Goal: Task Accomplishment & Management: Complete application form

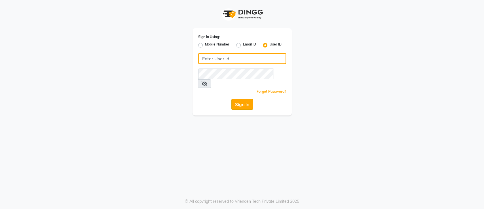
type input "[PERSON_NAME]@123"
click at [235, 99] on button "Sign In" at bounding box center [243, 104] width 22 height 11
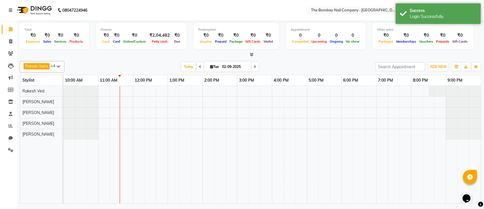
click at [254, 68] on icon at bounding box center [255, 66] width 2 height 3
click at [282, 70] on span at bounding box center [281, 66] width 7 height 9
click at [282, 70] on span at bounding box center [280, 66] width 7 height 9
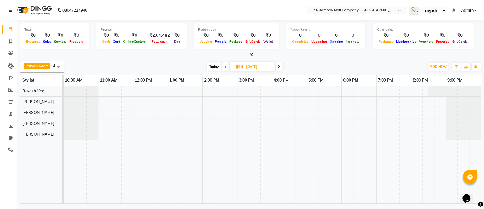
click at [215, 65] on span "Today" at bounding box center [214, 66] width 14 height 9
type input "02-09-2025"
click at [393, 103] on div at bounding box center [273, 144] width 418 height 117
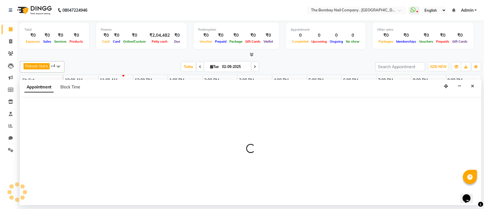
select select "81634"
select select "tentative"
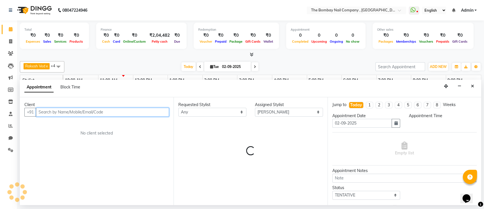
select select "1155"
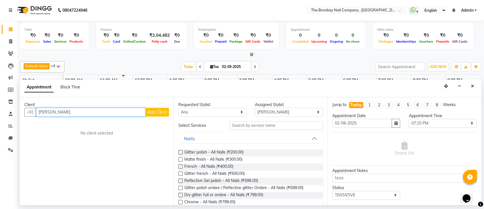
type input "[PERSON_NAME]"
click at [157, 114] on span "Add Client" at bounding box center [157, 111] width 19 height 5
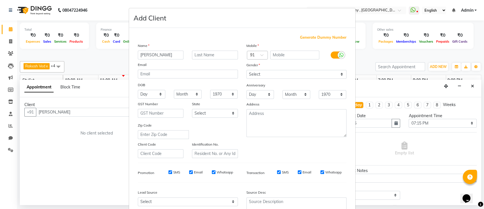
click at [158, 51] on input "[PERSON_NAME]" at bounding box center [161, 55] width 46 height 9
type input "Yachana"
click at [205, 52] on input "text" at bounding box center [215, 55] width 46 height 9
paste input "[PERSON_NAME]"
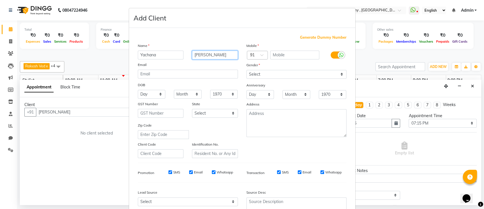
type input "[PERSON_NAME]"
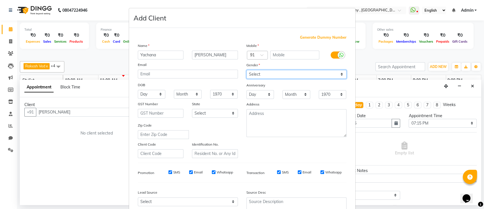
click at [251, 75] on select "Select [DEMOGRAPHIC_DATA] [DEMOGRAPHIC_DATA] Other Prefer Not To Say" at bounding box center [297, 74] width 100 height 9
select select "[DEMOGRAPHIC_DATA]"
click at [247, 70] on select "Select [DEMOGRAPHIC_DATA] [DEMOGRAPHIC_DATA] Other Prefer Not To Say" at bounding box center [297, 74] width 100 height 9
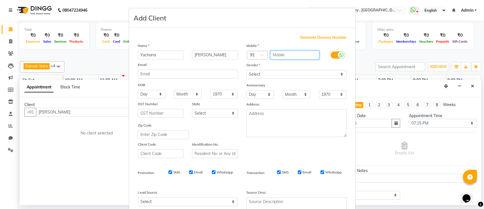
click at [280, 51] on input "text" at bounding box center [294, 55] width 49 height 9
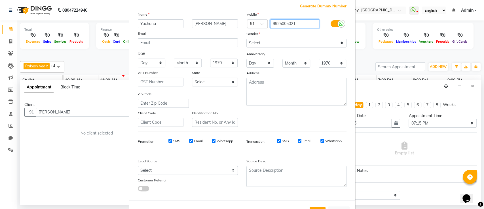
scroll to position [36, 0]
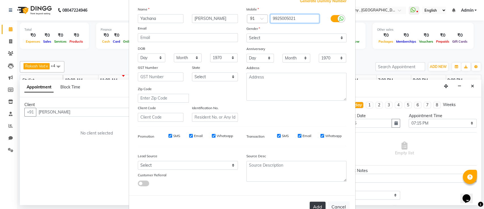
type input "9925005021"
click at [312, 206] on button "Add" at bounding box center [318, 206] width 16 height 10
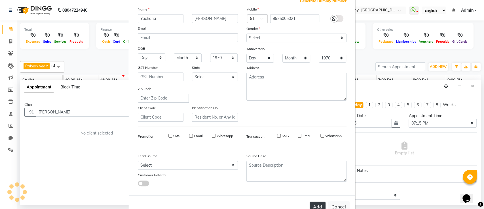
type input "9925005021"
select select
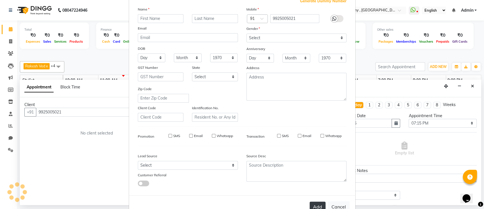
select select
checkbox input "false"
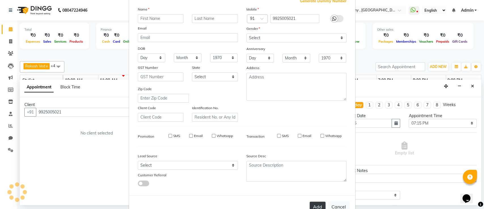
checkbox input "false"
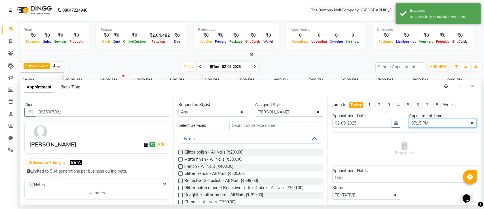
click at [431, 124] on select "Select 11:00 AM 11:15 AM 11:30 AM 11:45 AM 12:00 PM 12:15 PM 12:30 PM 12:45 PM …" at bounding box center [443, 123] width 68 height 9
click at [409, 119] on select "Select 11:00 AM 11:15 AM 11:30 AM 11:45 AM 12:00 PM 12:15 PM 12:30 PM 12:45 PM …" at bounding box center [443, 123] width 68 height 9
click at [427, 125] on select "Select 11:00 AM 11:15 AM 11:30 AM 11:45 AM 12:00 PM 12:15 PM 12:30 PM 12:45 PM …" at bounding box center [443, 123] width 68 height 9
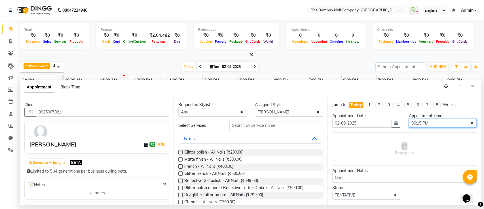
select select "1170"
click at [409, 119] on select "Select 11:00 AM 11:15 AM 11:30 AM 11:45 AM 12:00 PM 12:15 PM 12:30 PM 12:45 PM …" at bounding box center [443, 123] width 68 height 9
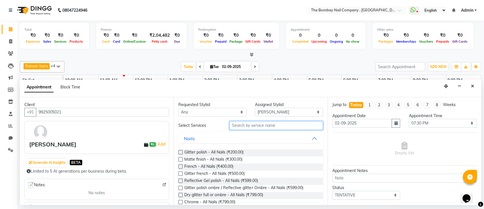
click at [260, 124] on input "text" at bounding box center [277, 125] width 94 height 9
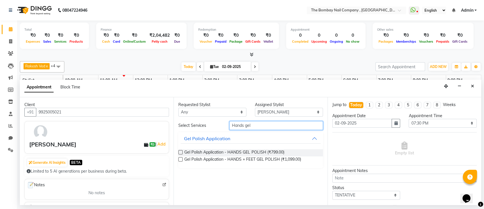
type input "Hands gel"
click at [180, 151] on label at bounding box center [180, 152] width 4 height 4
click at [180, 151] on input "checkbox" at bounding box center [180, 153] width 4 height 4
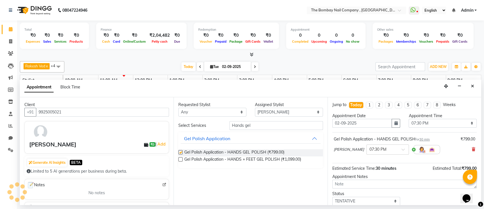
checkbox input "false"
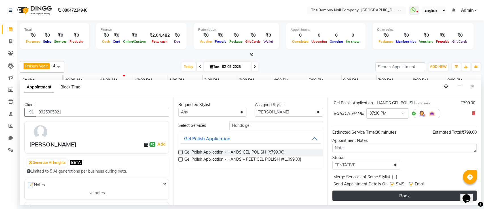
click at [396, 192] on button "Book" at bounding box center [405, 195] width 144 height 10
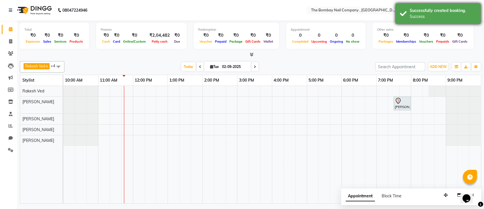
drag, startPoint x: 406, startPoint y: 24, endPoint x: 403, endPoint y: 13, distance: 11.7
click at [403, 13] on body "08047224946 Select Location × The Bombay Nail Company , [GEOGRAPHIC_DATA] Whats…" at bounding box center [242, 104] width 484 height 209
click at [403, 13] on div "Successfully created booking. Success" at bounding box center [438, 13] width 85 height 20
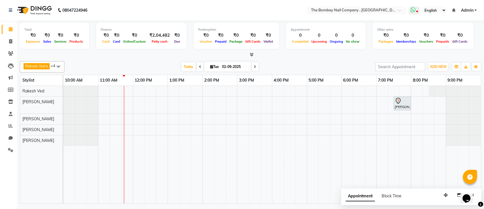
click at [412, 12] on icon at bounding box center [413, 10] width 5 height 6
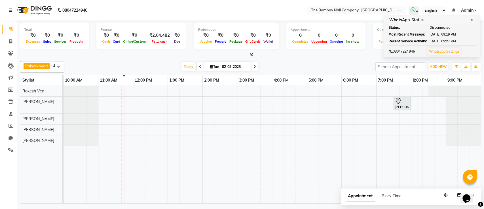
click at [438, 35] on span "[DATE]" at bounding box center [435, 34] width 11 height 5
click at [398, 3] on nav "08047224946 Select Location × The Bombay Nail Company , [GEOGRAPHIC_DATA] Whats…" at bounding box center [242, 10] width 484 height 20
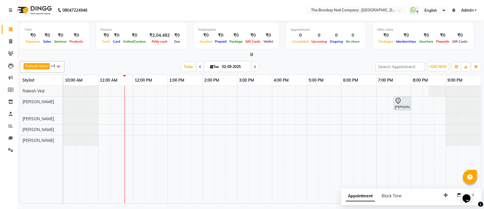
click at [287, 69] on div "[DATE] [DATE]" at bounding box center [220, 66] width 306 height 9
click at [190, 64] on span "Today" at bounding box center [189, 66] width 14 height 9
click at [285, 61] on div "Rakesh Ved x [PERSON_NAME] Das x [PERSON_NAME] x [PERSON_NAME] x +4 Select All …" at bounding box center [251, 66] width 462 height 11
click at [187, 68] on span "Today" at bounding box center [189, 66] width 14 height 9
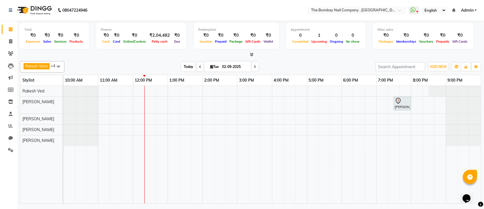
click at [184, 69] on span "Today" at bounding box center [189, 66] width 14 height 9
